Goal: Information Seeking & Learning: Learn about a topic

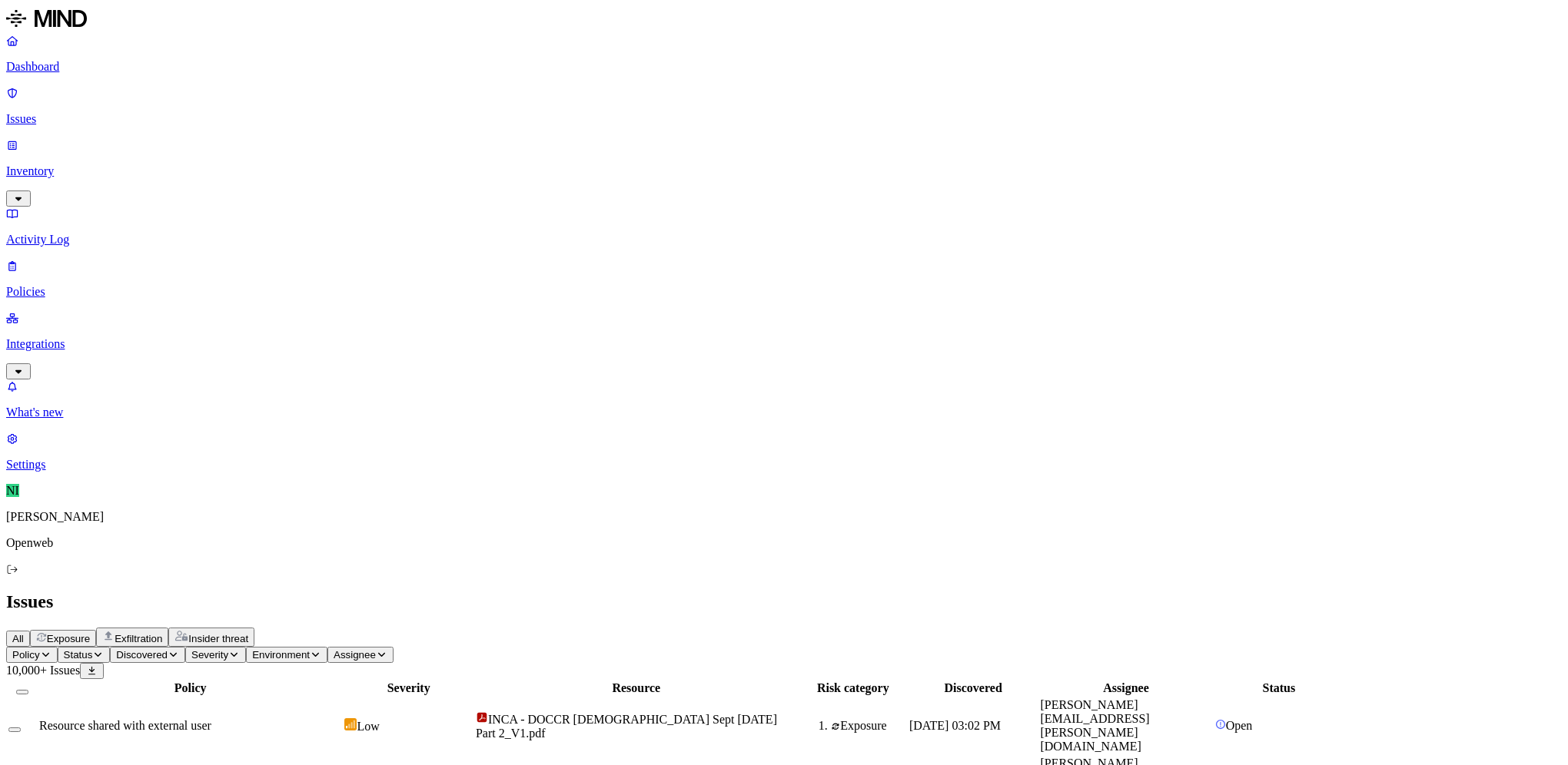
scroll to position [415, 0]
